Goal: Task Accomplishment & Management: Manage account settings

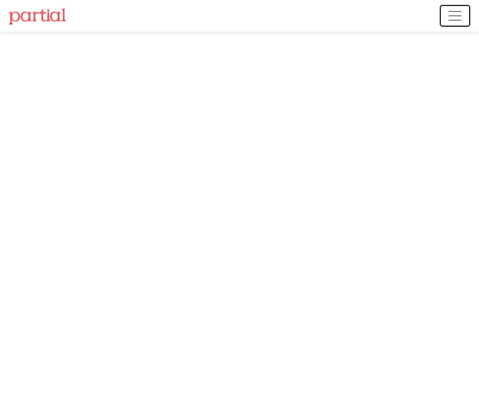
click at [462, 16] on span "Toggle navigation" at bounding box center [455, 16] width 16 height 16
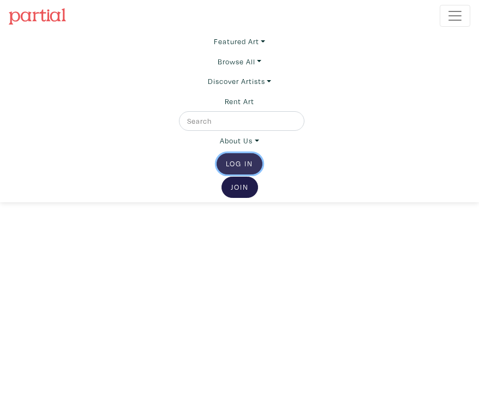
click at [245, 159] on link "Log In" at bounding box center [240, 163] width 46 height 21
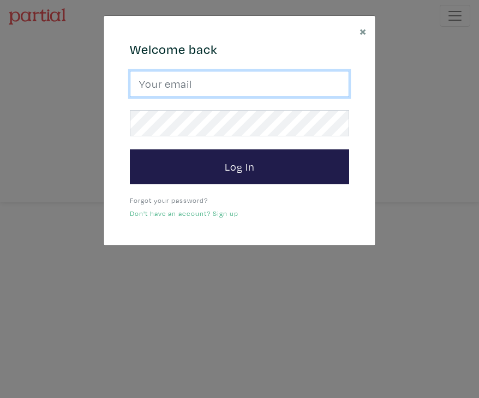
click at [216, 92] on input "email" at bounding box center [239, 84] width 219 height 26
type input "cbrack9@gmail.com"
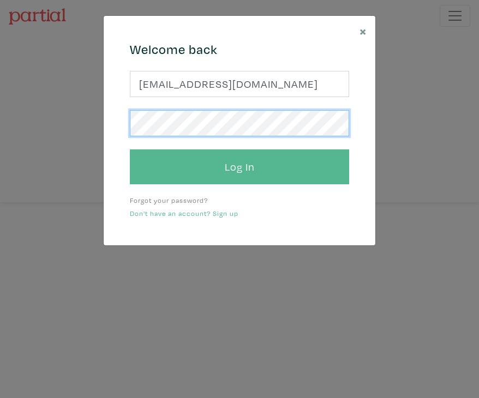
click at [130, 150] on button "Log In" at bounding box center [239, 167] width 219 height 35
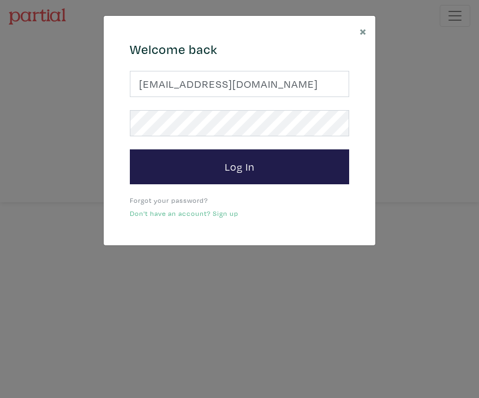
click at [169, 196] on link "Forgot your password?" at bounding box center [169, 200] width 78 height 9
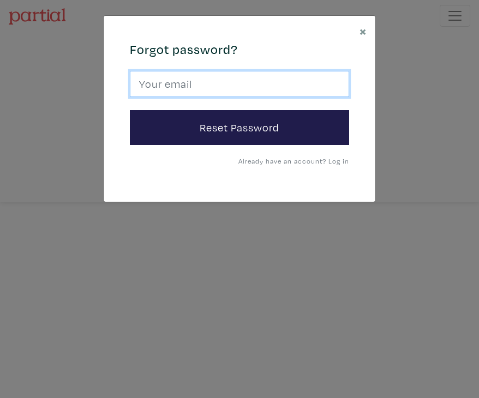
click at [202, 90] on input "email" at bounding box center [239, 84] width 219 height 26
type input "cbrack9@gmail.com"
click at [130, 110] on button "Reset Password" at bounding box center [239, 127] width 219 height 35
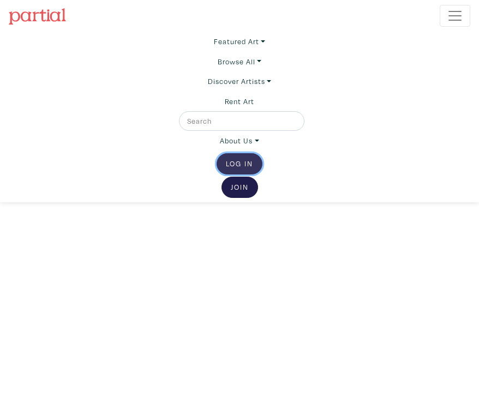
click at [242, 163] on link "Log In" at bounding box center [240, 163] width 46 height 21
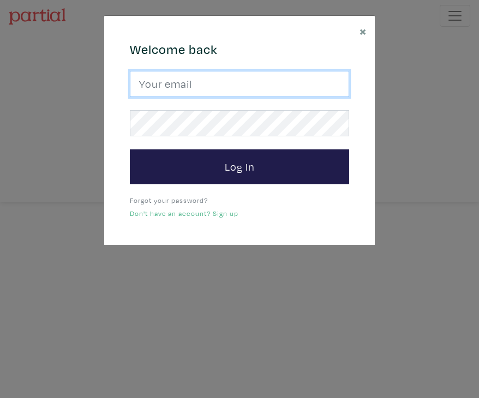
click at [199, 85] on input "email" at bounding box center [239, 84] width 219 height 26
type input "cbrack9@gmail.com"
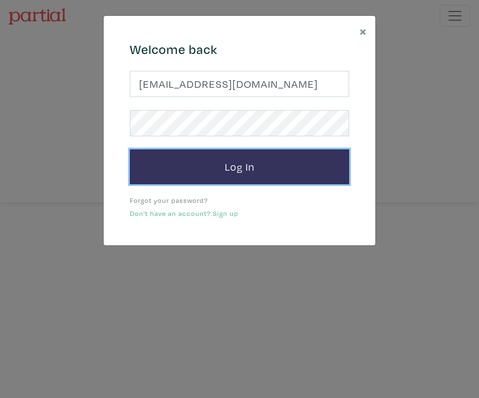
click at [215, 167] on button "Log In" at bounding box center [239, 167] width 219 height 35
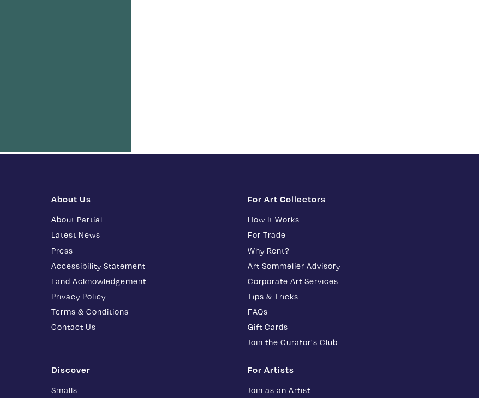
scroll to position [34, 0]
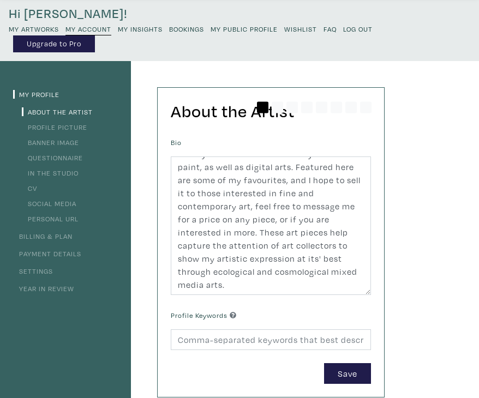
click at [40, 98] on link "My Profile" at bounding box center [36, 94] width 46 height 9
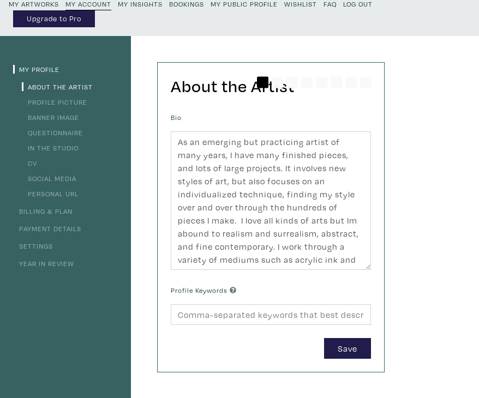
scroll to position [63, 0]
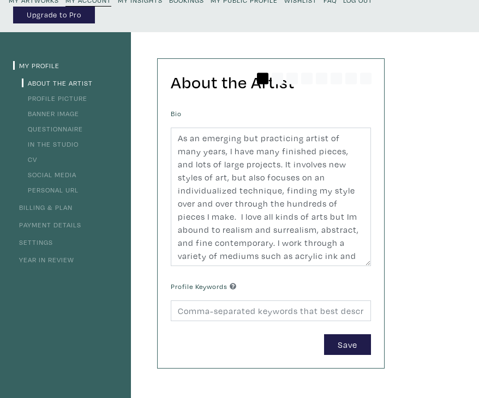
click at [68, 98] on link "Profile Picture" at bounding box center [54, 98] width 65 height 9
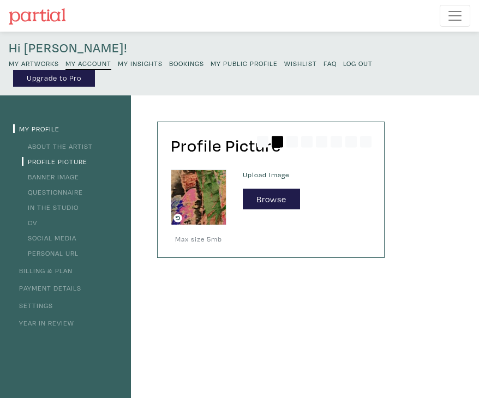
click at [63, 177] on link "Banner Image" at bounding box center [50, 176] width 57 height 9
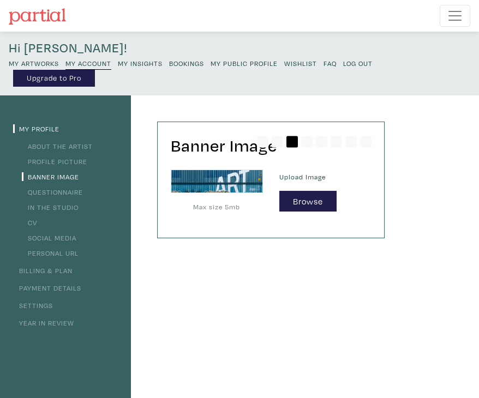
click at [34, 223] on link "CV" at bounding box center [29, 222] width 15 height 9
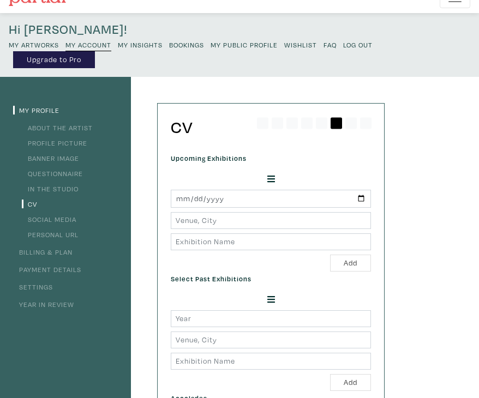
scroll to position [18, 0]
click at [44, 290] on link "Settings" at bounding box center [33, 287] width 40 height 9
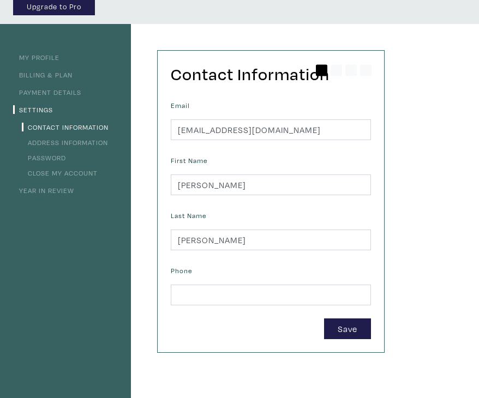
scroll to position [78, 0]
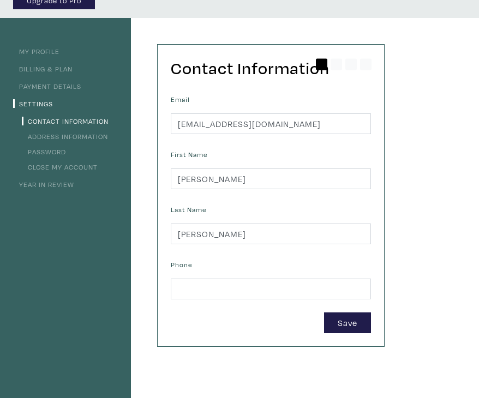
click at [43, 51] on link "My Profile" at bounding box center [36, 51] width 46 height 9
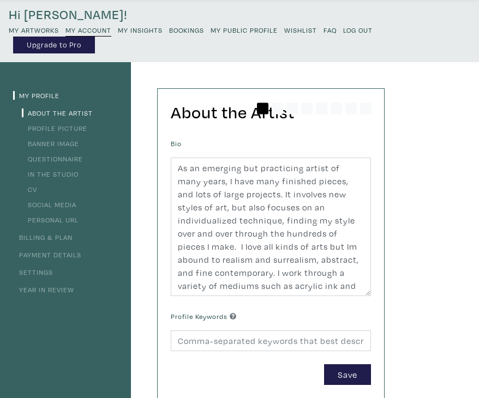
scroll to position [38, 0]
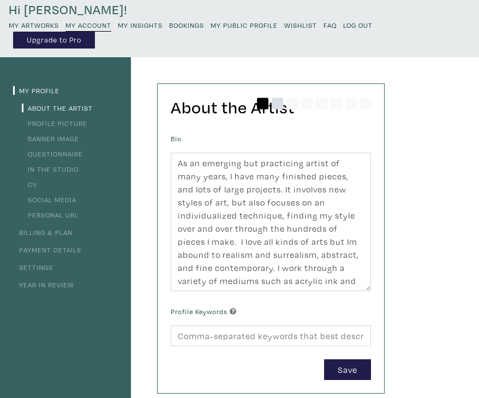
click at [273, 106] on icon at bounding box center [277, 103] width 11 height 11
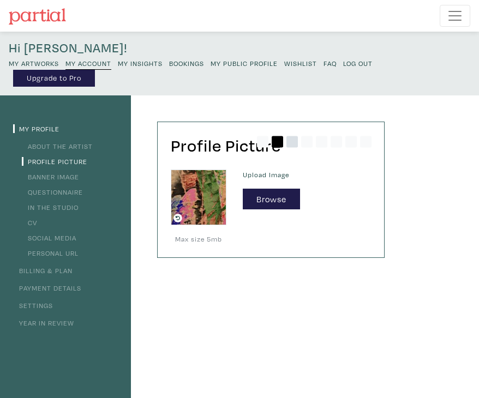
click at [291, 140] on icon at bounding box center [292, 141] width 11 height 11
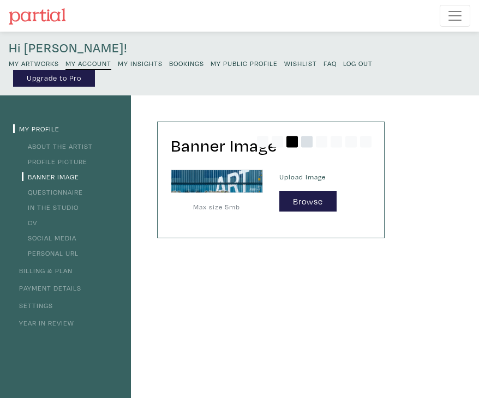
click at [308, 144] on icon at bounding box center [306, 141] width 11 height 11
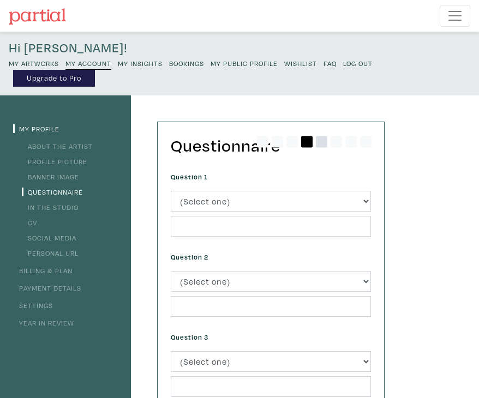
click at [325, 145] on icon at bounding box center [321, 141] width 11 height 11
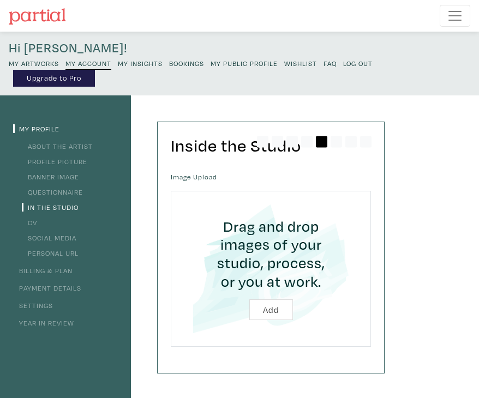
click at [372, 139] on div at bounding box center [321, 136] width 128 height 29
click at [368, 141] on icon at bounding box center [365, 141] width 11 height 11
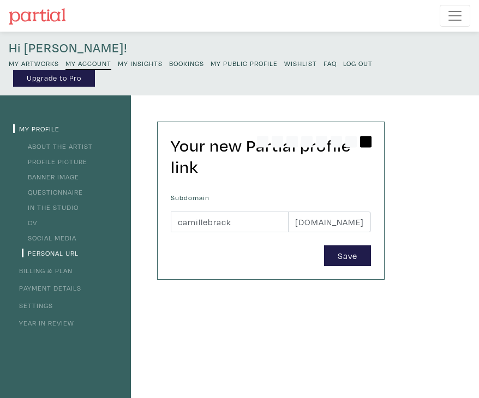
click at [53, 48] on h4 "Hi [PERSON_NAME]!" at bounding box center [240, 48] width 462 height 16
click at [452, 14] on span "Toggle navigation" at bounding box center [455, 16] width 16 height 16
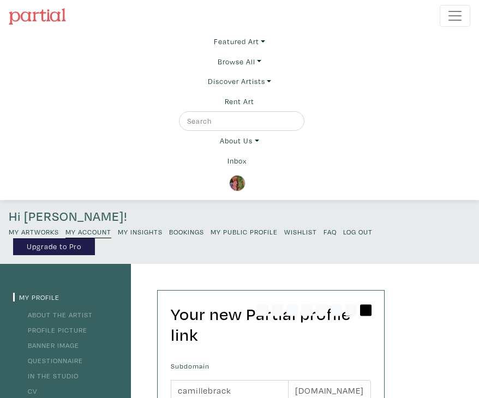
click at [39, 231] on small "My Artworks" at bounding box center [34, 232] width 50 height 9
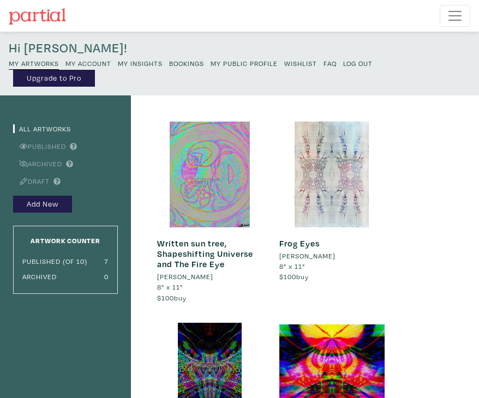
click at [257, 62] on small "My Public Profile" at bounding box center [244, 63] width 67 height 9
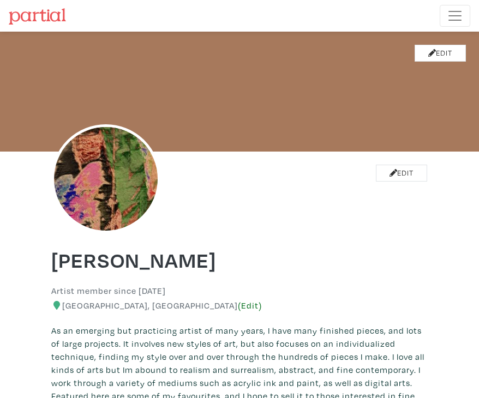
click at [238, 306] on link "(Edit)" at bounding box center [250, 306] width 24 height 10
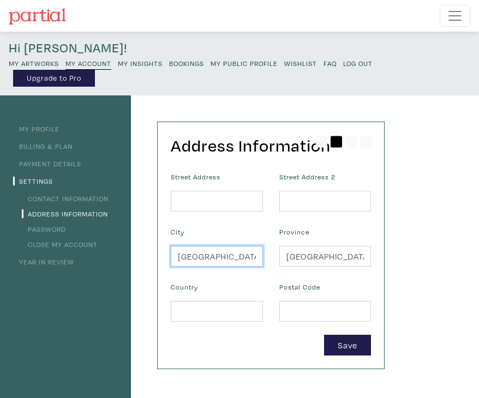
click at [217, 261] on input "Calgary" at bounding box center [217, 256] width 92 height 21
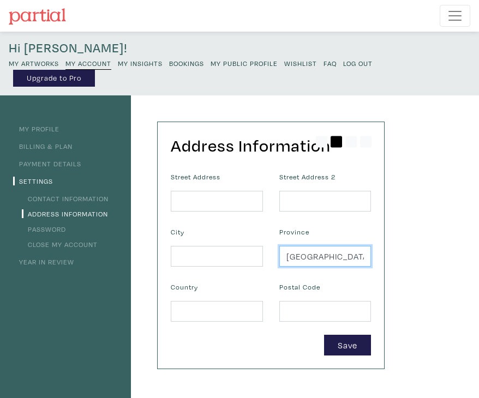
click at [356, 253] on input "Alberta" at bounding box center [325, 256] width 92 height 21
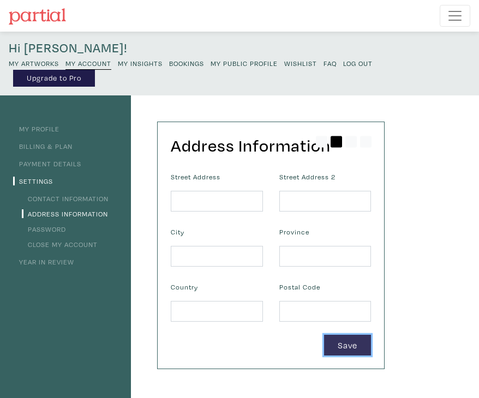
click at [352, 354] on button "Save" at bounding box center [347, 345] width 47 height 21
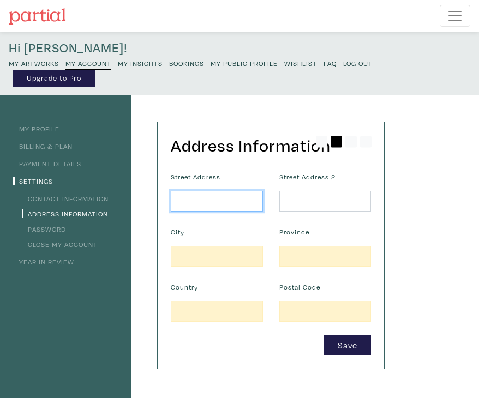
click at [215, 200] on input "text" at bounding box center [217, 201] width 92 height 21
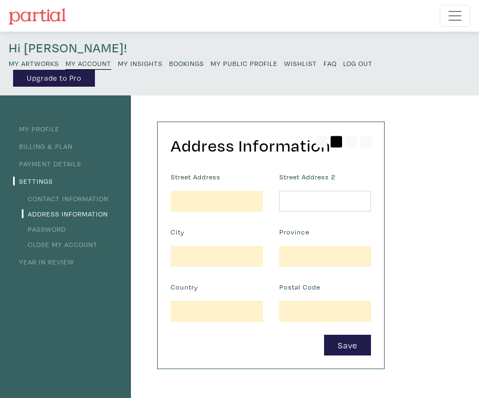
click at [182, 276] on form "Street Address Street Address 2 City Province Country Postal Code Save" at bounding box center [271, 263] width 217 height 187
click at [203, 186] on div "Street Address" at bounding box center [217, 191] width 109 height 42
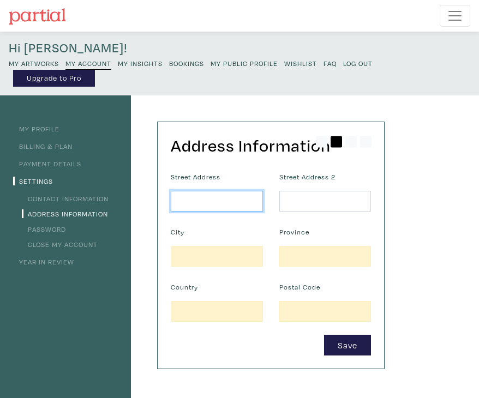
click at [203, 204] on input "text" at bounding box center [217, 201] width 92 height 21
type input "/"
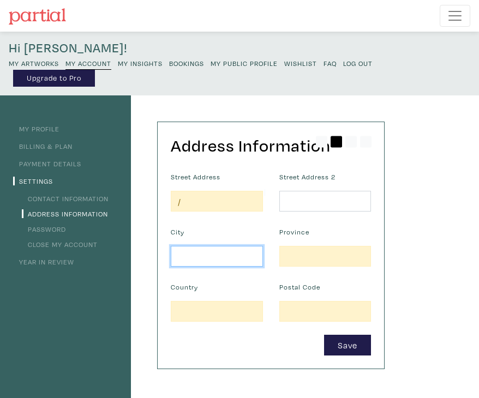
click at [183, 253] on input "text" at bounding box center [217, 256] width 92 height 21
type input "/"
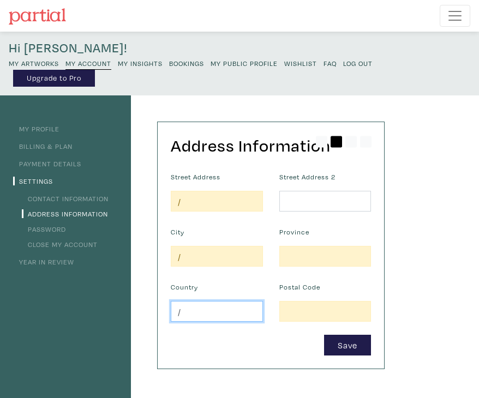
click at [186, 319] on input "/" at bounding box center [217, 311] width 92 height 21
type input "/"
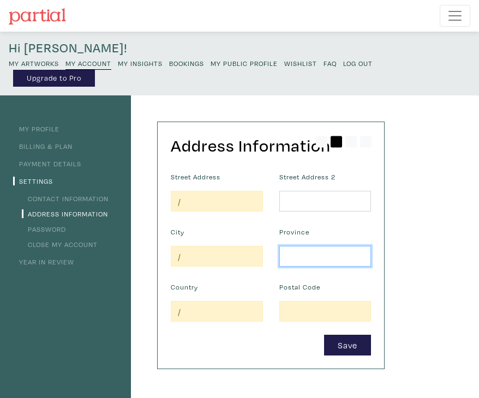
click at [291, 263] on input "text" at bounding box center [325, 256] width 92 height 21
type input "/"
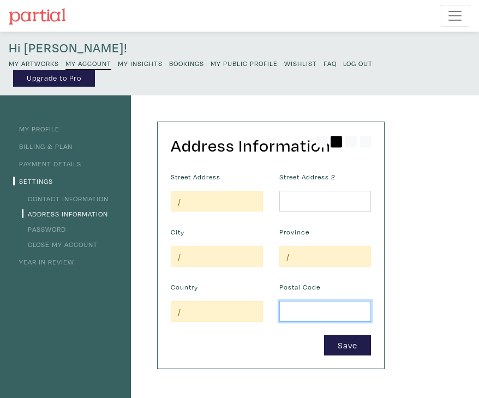
click at [286, 316] on input "text" at bounding box center [325, 311] width 92 height 21
type input "/"
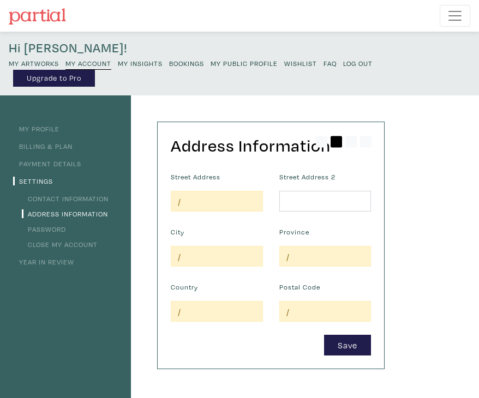
click at [281, 340] on div "Save" at bounding box center [271, 345] width 217 height 21
click at [347, 340] on button "Save" at bounding box center [347, 345] width 47 height 21
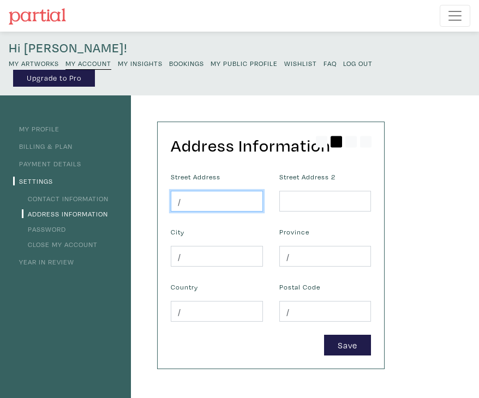
click at [215, 199] on input "/" at bounding box center [217, 201] width 92 height 21
type input "N"
click at [241, 255] on input "/" at bounding box center [217, 256] width 92 height 21
click at [315, 258] on input "/" at bounding box center [325, 256] width 92 height 21
click at [224, 308] on input "/" at bounding box center [217, 311] width 92 height 21
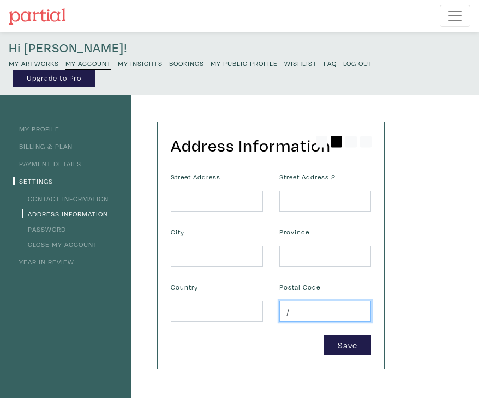
click at [321, 303] on input "/" at bounding box center [325, 311] width 92 height 21
click at [314, 308] on input "/" at bounding box center [325, 311] width 92 height 21
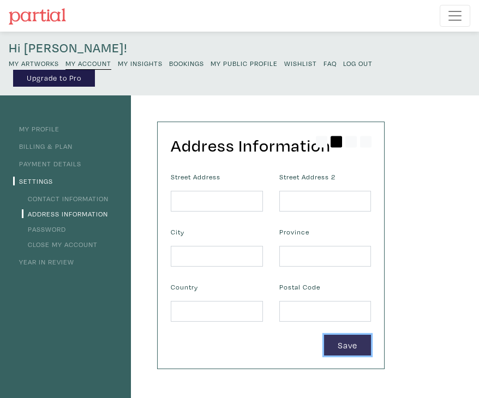
click at [344, 348] on button "Save" at bounding box center [347, 345] width 47 height 21
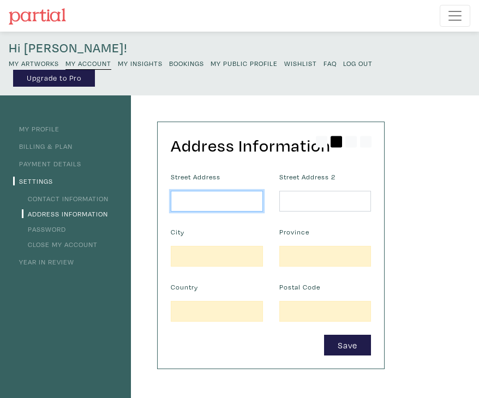
click at [215, 196] on input "text" at bounding box center [217, 201] width 92 height 21
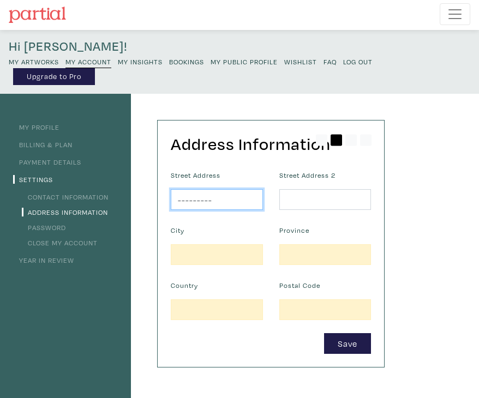
type input "---------"
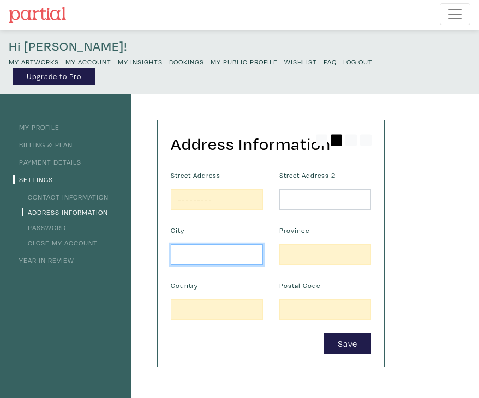
click at [193, 257] on input "text" at bounding box center [217, 255] width 92 height 21
type input "--------"
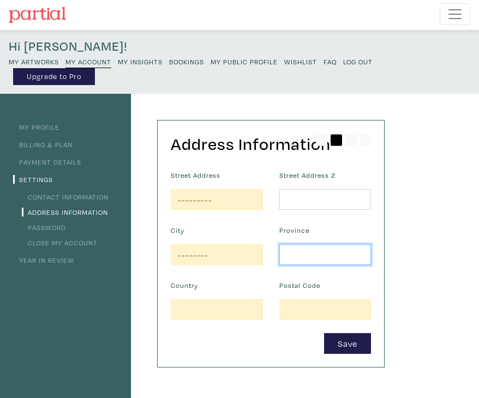
click at [330, 248] on input "text" at bounding box center [325, 255] width 92 height 21
type input "--------"
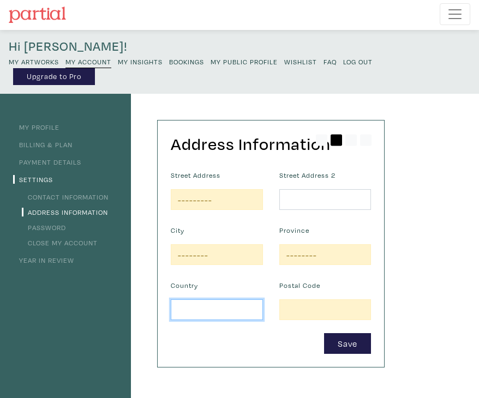
click at [202, 317] on input "text" at bounding box center [217, 310] width 92 height 21
type input "-------"
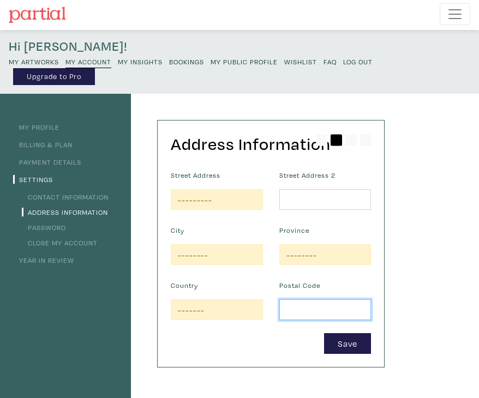
click at [302, 305] on input "text" at bounding box center [325, 310] width 92 height 21
type input "-------"
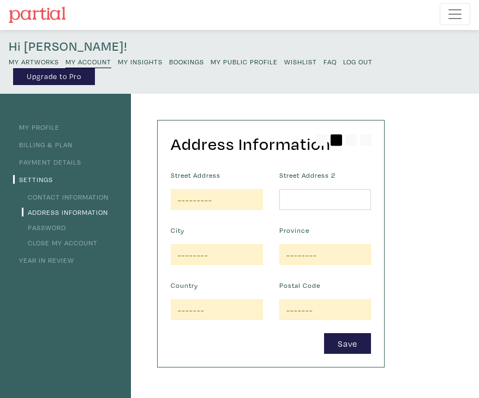
click at [272, 329] on form "Street Address --------- Street Address 2 City -------- Province -------- Count…" at bounding box center [271, 261] width 217 height 187
click at [366, 336] on button "Save" at bounding box center [347, 343] width 47 height 21
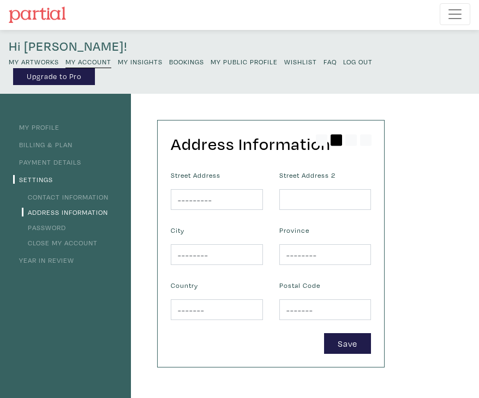
click at [65, 196] on link "Contact Information" at bounding box center [65, 197] width 87 height 9
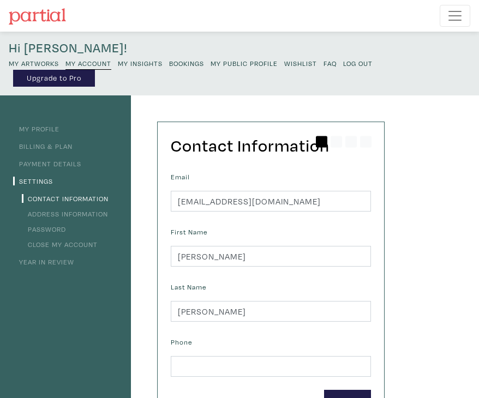
click at [49, 46] on h4 "Hi [PERSON_NAME]!" at bounding box center [240, 48] width 462 height 16
click at [40, 128] on link "My Profile" at bounding box center [36, 128] width 46 height 9
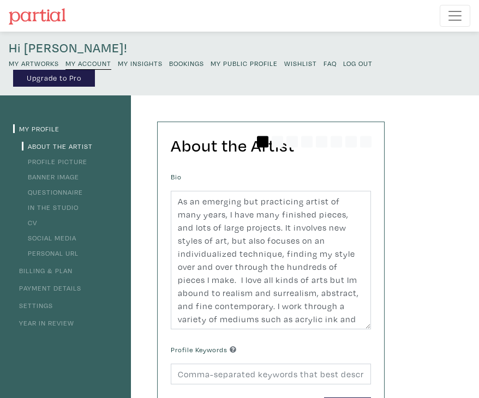
click at [41, 59] on small "My Artworks" at bounding box center [34, 63] width 50 height 9
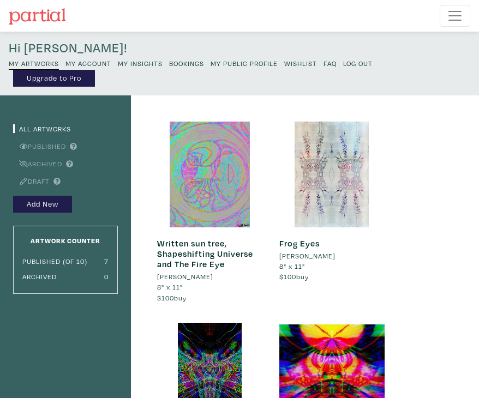
click at [245, 71] on div "Hi Camille! My Artworks My Account My Insights Bookings My Public Profile Wishl…" at bounding box center [239, 64] width 479 height 64
click at [241, 61] on small "My Public Profile" at bounding box center [244, 63] width 67 height 9
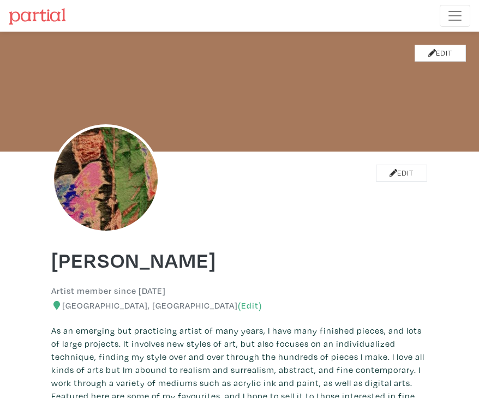
scroll to position [2, 0]
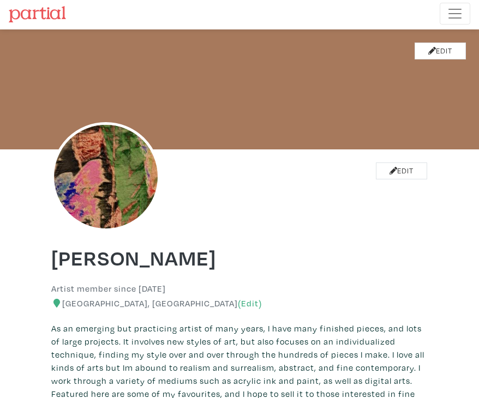
click at [56, 303] on icon at bounding box center [56, 303] width 7 height 9
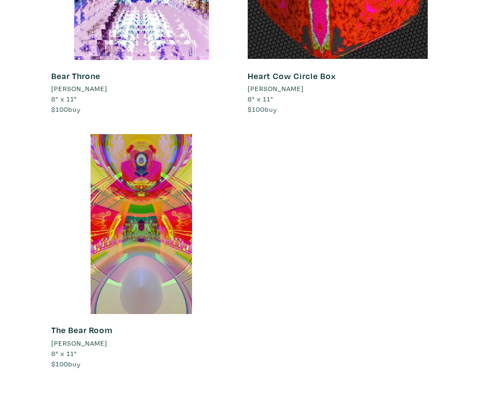
scroll to position [0, 0]
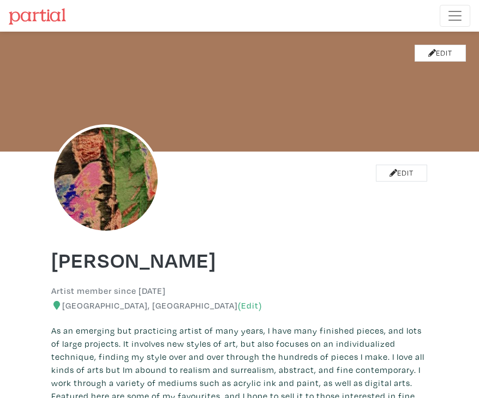
click at [142, 300] on div "Artist member since 2022 Calgary, Alberta (Edit)" at bounding box center [239, 298] width 393 height 25
click at [238, 303] on link "(Edit)" at bounding box center [250, 306] width 24 height 10
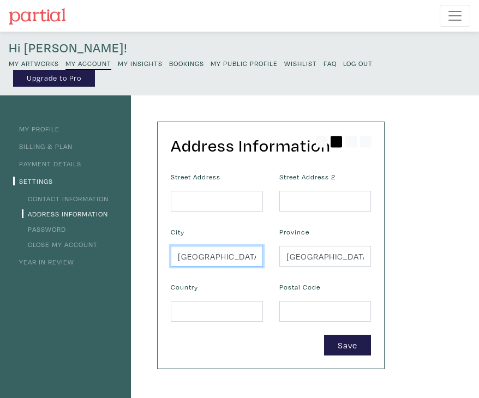
click at [222, 253] on input "Calgary" at bounding box center [217, 256] width 92 height 21
type input "Edmonton"
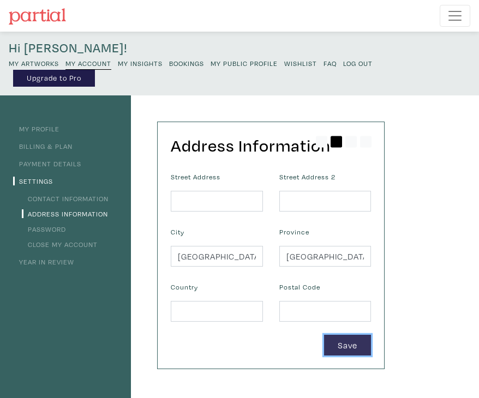
click at [344, 344] on button "Save" at bounding box center [347, 345] width 47 height 21
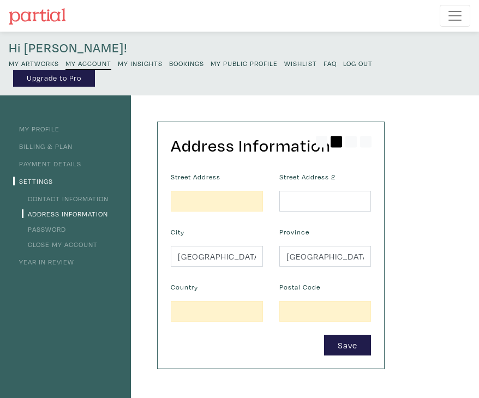
click at [243, 64] on small "My Public Profile" at bounding box center [244, 63] width 67 height 9
